Goal: Book appointment/travel/reservation

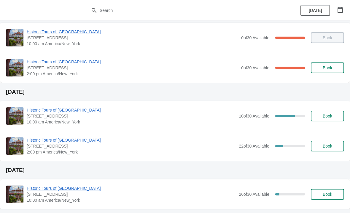
scroll to position [41, 0]
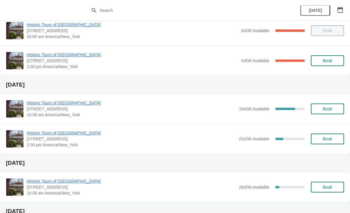
scroll to position [42, 0]
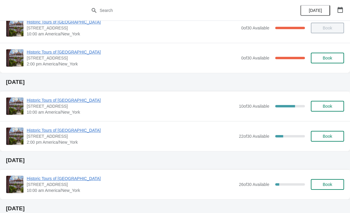
click at [328, 105] on span "Book" at bounding box center [327, 106] width 9 height 5
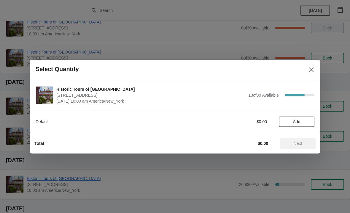
click at [305, 119] on span "Add" at bounding box center [296, 121] width 25 height 5
click at [307, 122] on icon at bounding box center [307, 121] width 2 height 2
click at [309, 121] on icon at bounding box center [307, 121] width 6 height 6
click at [309, 122] on icon at bounding box center [307, 121] width 6 height 6
click at [314, 65] on button "Close" at bounding box center [311, 69] width 11 height 11
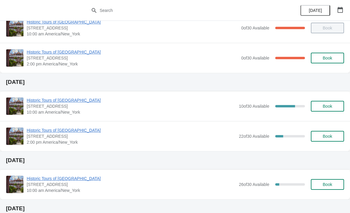
click at [325, 108] on span "Book" at bounding box center [327, 106] width 9 height 5
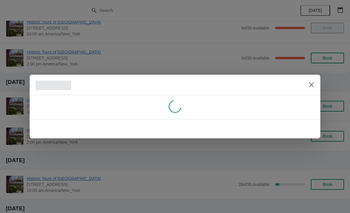
scroll to position [0, 0]
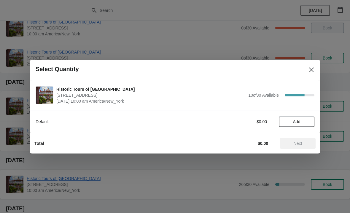
click at [298, 120] on span "Add" at bounding box center [296, 121] width 7 height 5
click at [307, 122] on icon at bounding box center [307, 121] width 6 height 6
click at [308, 121] on icon at bounding box center [307, 121] width 6 height 6
click at [302, 143] on span "Next" at bounding box center [298, 143] width 9 height 5
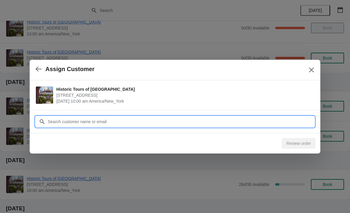
click at [97, 118] on input "Customer" at bounding box center [180, 121] width 267 height 11
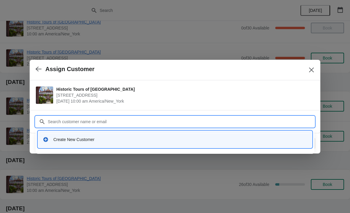
click at [85, 143] on div "Create New Customer" at bounding box center [175, 139] width 270 height 12
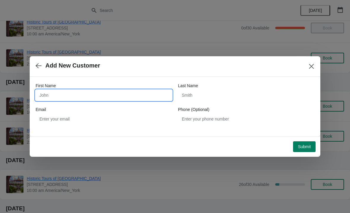
click at [69, 94] on input "First Name" at bounding box center [104, 95] width 137 height 11
type input "Marcus"
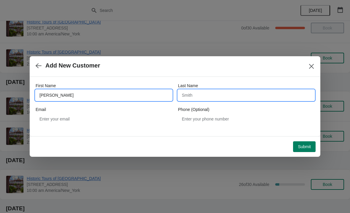
click at [212, 91] on input "Last Name" at bounding box center [246, 95] width 137 height 11
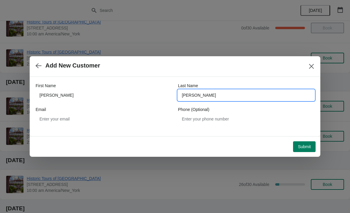
type input "Briant"
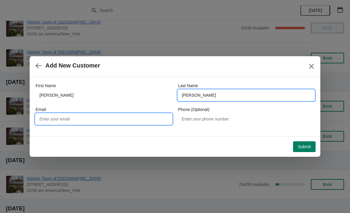
click at [69, 120] on input "Email" at bounding box center [104, 118] width 137 height 11
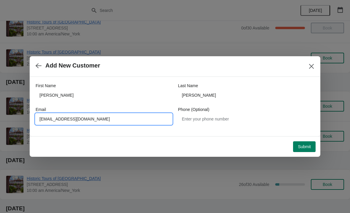
type input "Cbriant424@gmail.com"
click at [210, 68] on span "Add New Customer" at bounding box center [168, 65] width 265 height 7
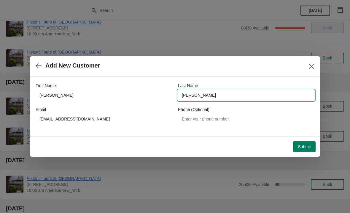
click at [212, 98] on input "Briant" at bounding box center [246, 95] width 137 height 11
type input "Bryant"
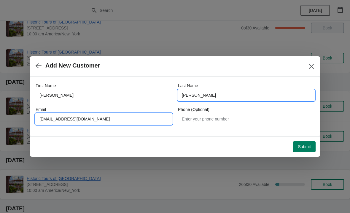
click at [56, 120] on input "Cbriant424@gmail.com" at bounding box center [104, 118] width 137 height 11
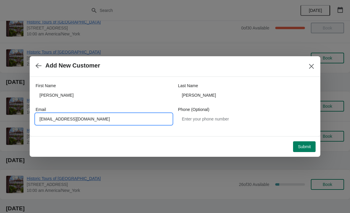
click at [53, 120] on input "Cbriant424@gmail.com" at bounding box center [104, 118] width 137 height 11
type input "Cbryant424@gmail.com"
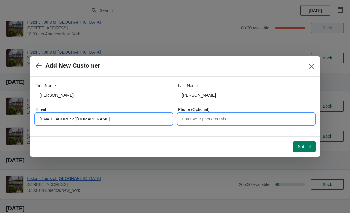
click at [234, 118] on input "Phone (Optional)" at bounding box center [246, 118] width 137 height 11
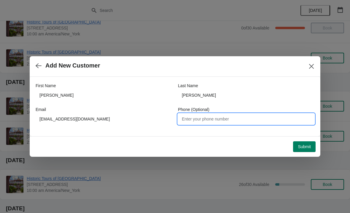
click at [224, 75] on div "Add New Customer" at bounding box center [175, 66] width 291 height 20
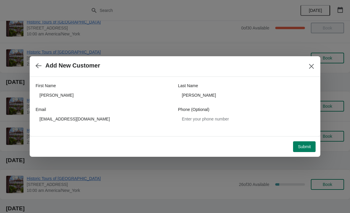
click at [308, 149] on span "Submit" at bounding box center [304, 146] width 13 height 5
